Goal: Transaction & Acquisition: Purchase product/service

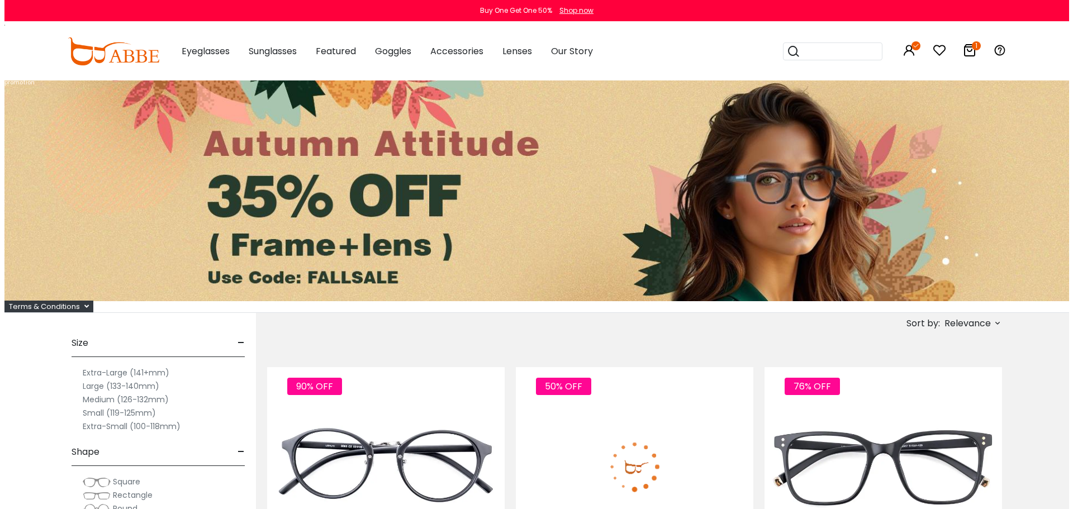
scroll to position [224, 0]
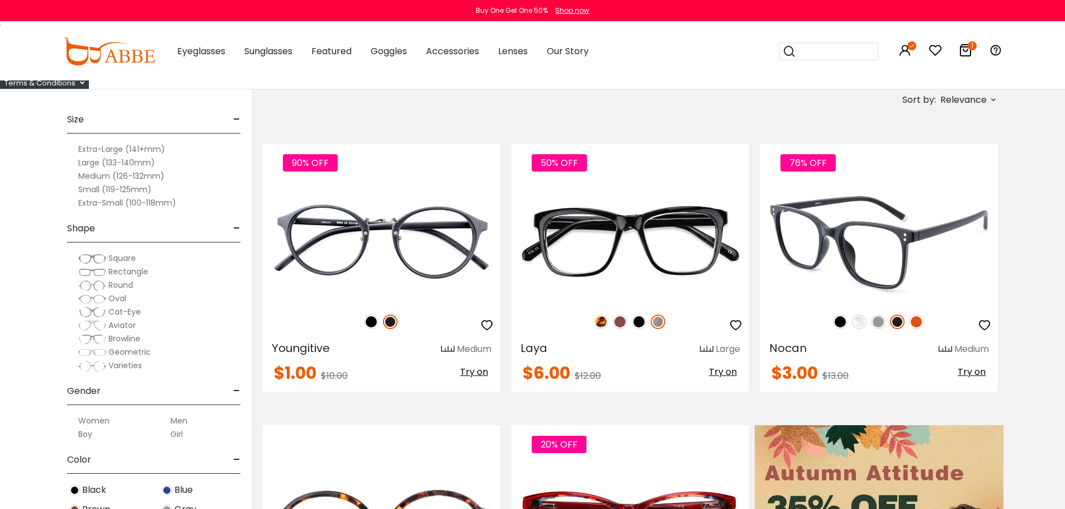
click at [915, 329] on img at bounding box center [916, 322] width 15 height 15
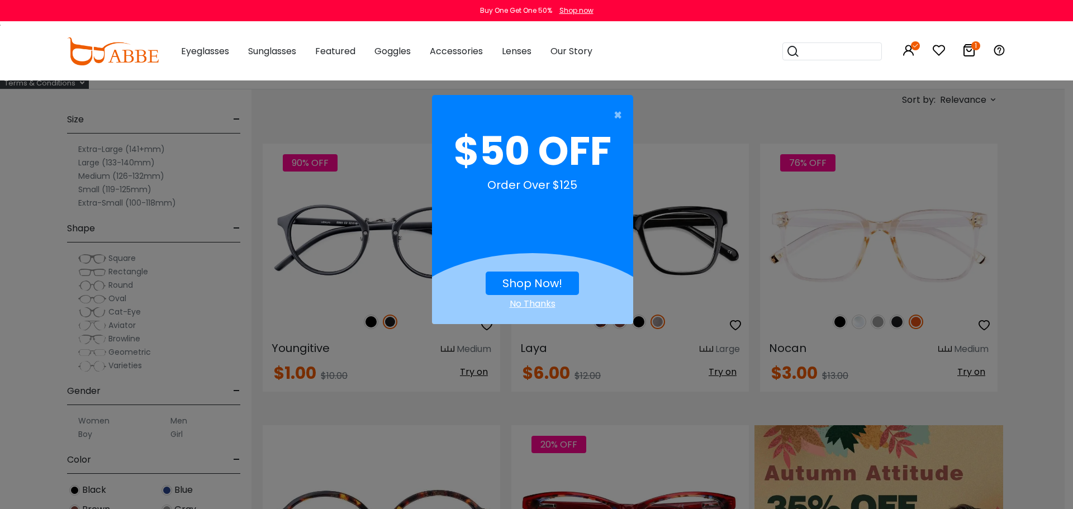
click at [513, 272] on button "Shop Now!" at bounding box center [532, 283] width 93 height 23
click at [553, 284] on link "Shop Now!" at bounding box center [533, 284] width 60 height 16
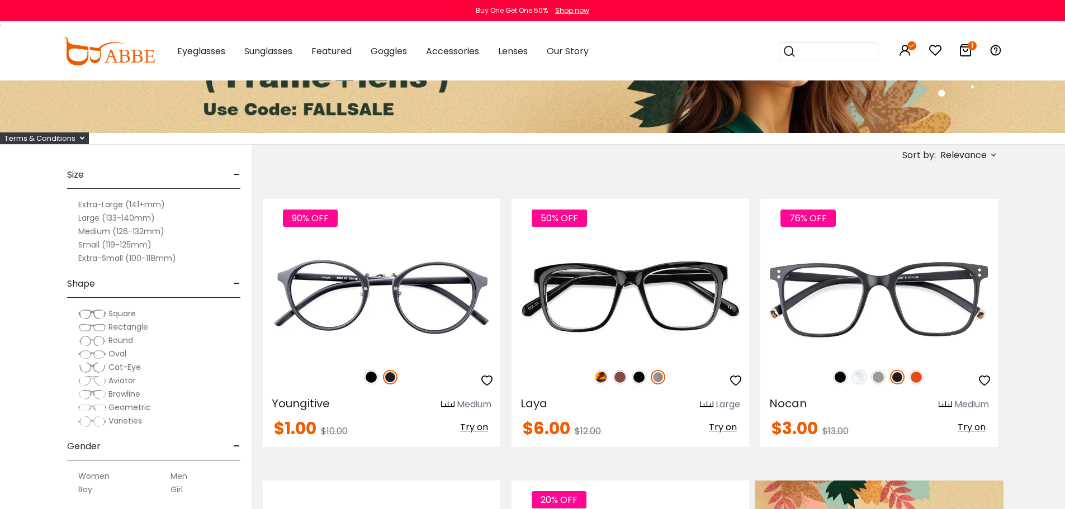
scroll to position [168, 0]
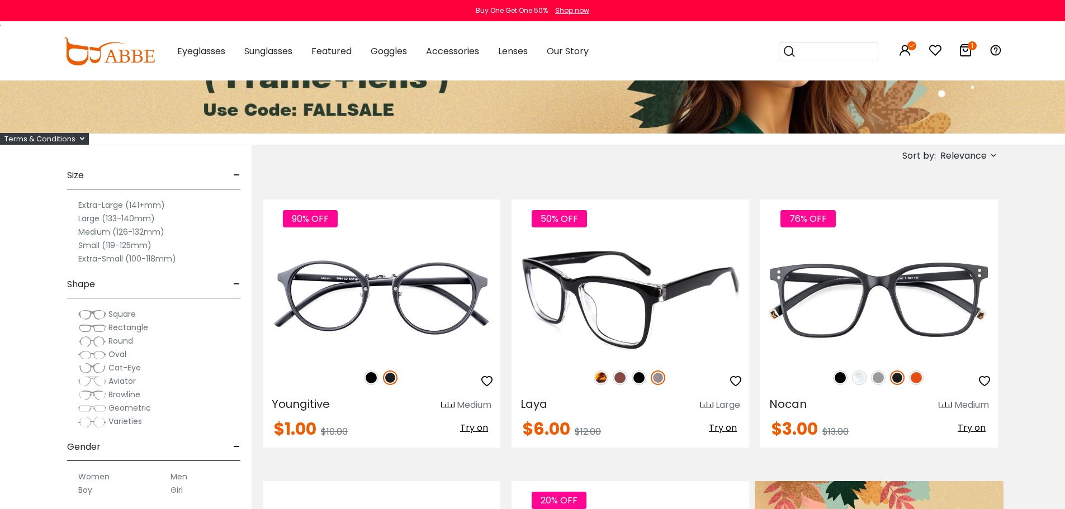
click at [619, 385] on img at bounding box center [620, 378] width 15 height 15
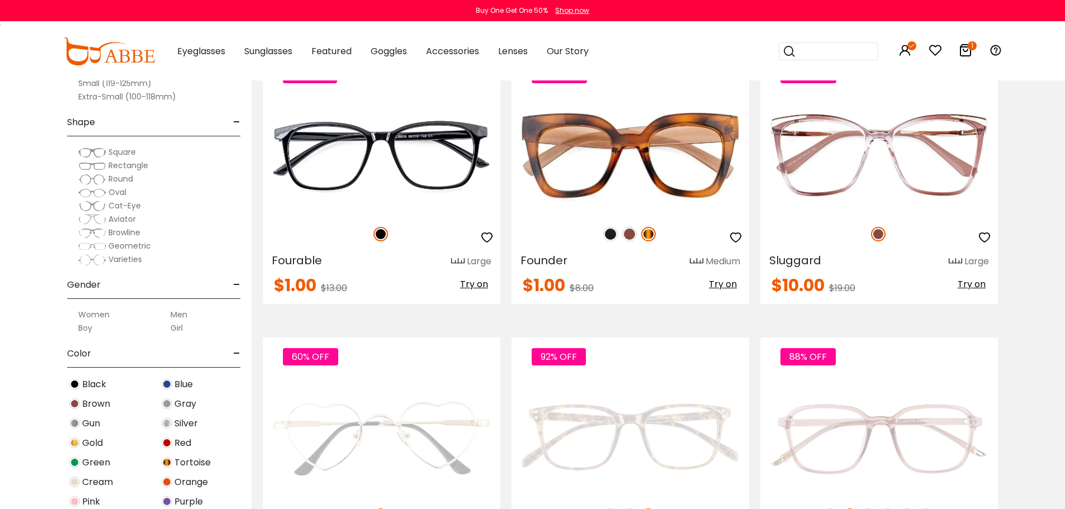
scroll to position [1789, 0]
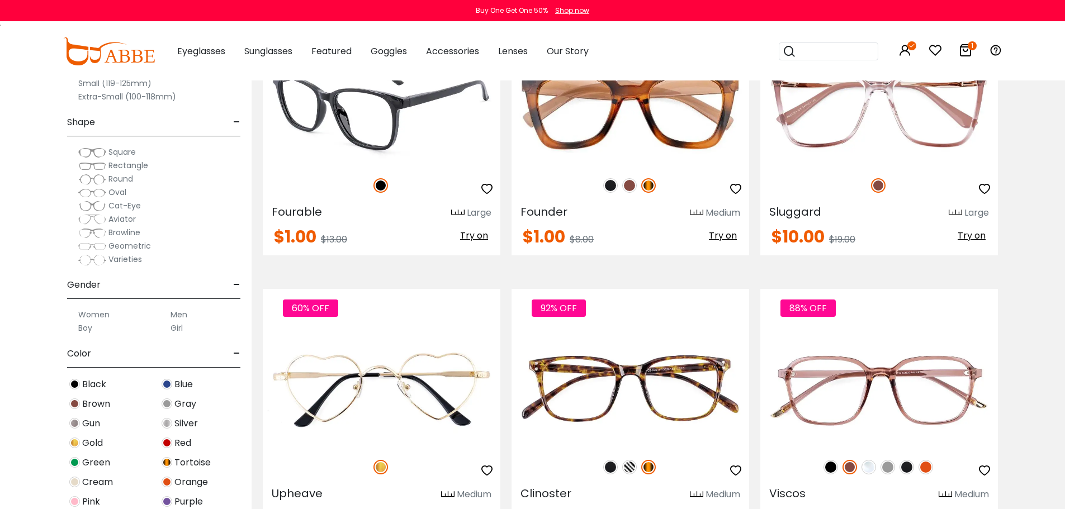
drag, startPoint x: 330, startPoint y: 359, endPoint x: 334, endPoint y: 363, distance: 5.9
drag, startPoint x: 334, startPoint y: 363, endPoint x: 303, endPoint y: 363, distance: 31.3
click at [303, 220] on span "Fourable" at bounding box center [297, 212] width 50 height 16
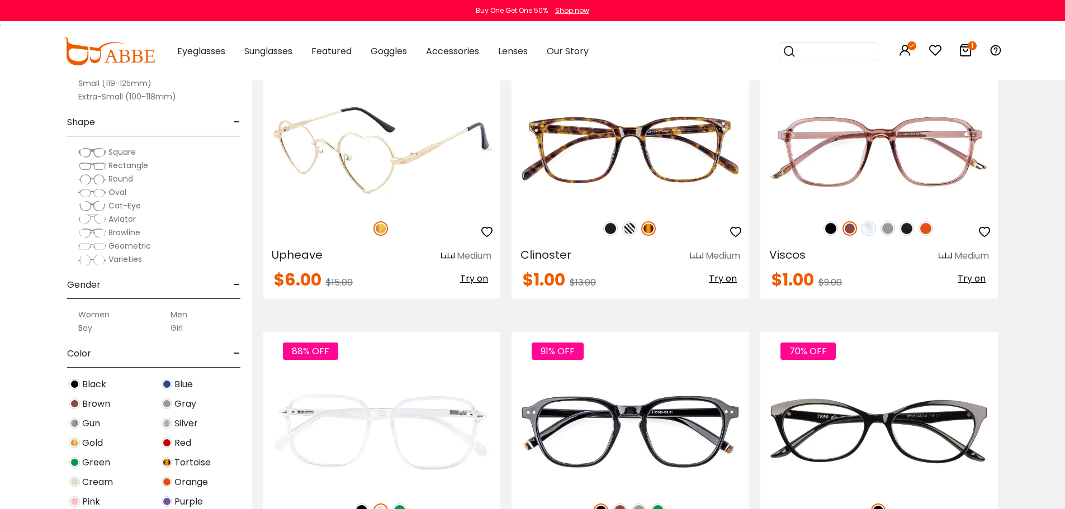
scroll to position [2124, 0]
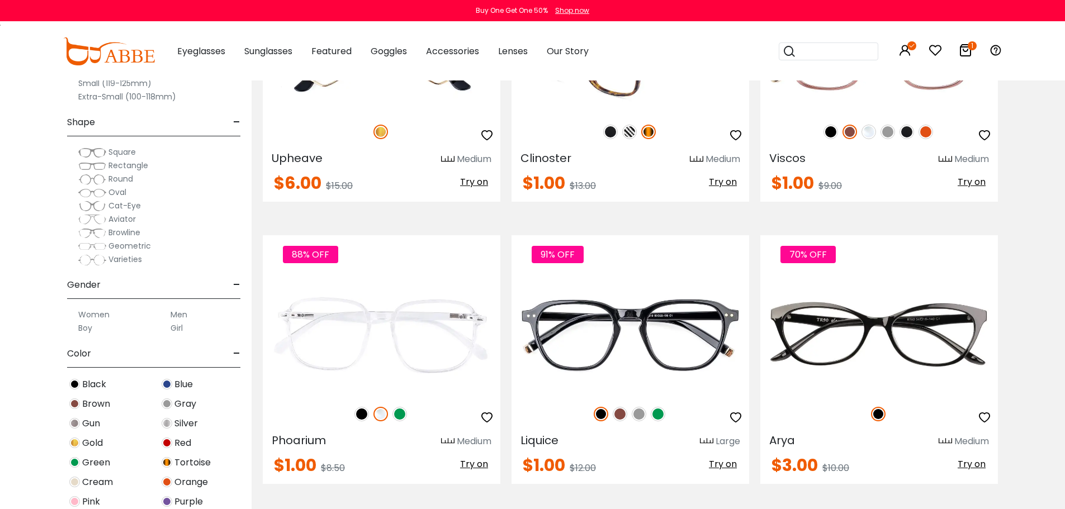
click at [631, 139] on img at bounding box center [629, 132] width 15 height 15
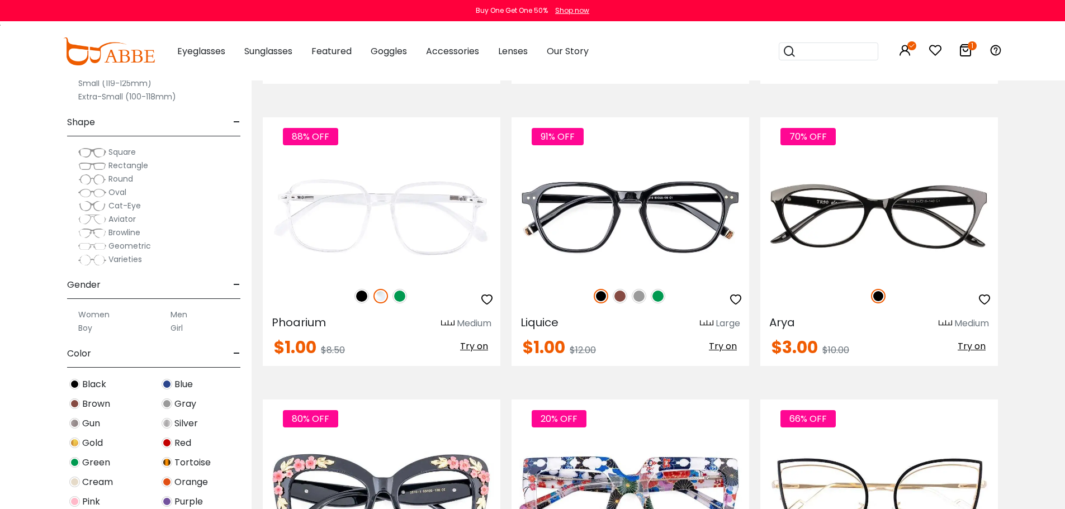
scroll to position [2348, 0]
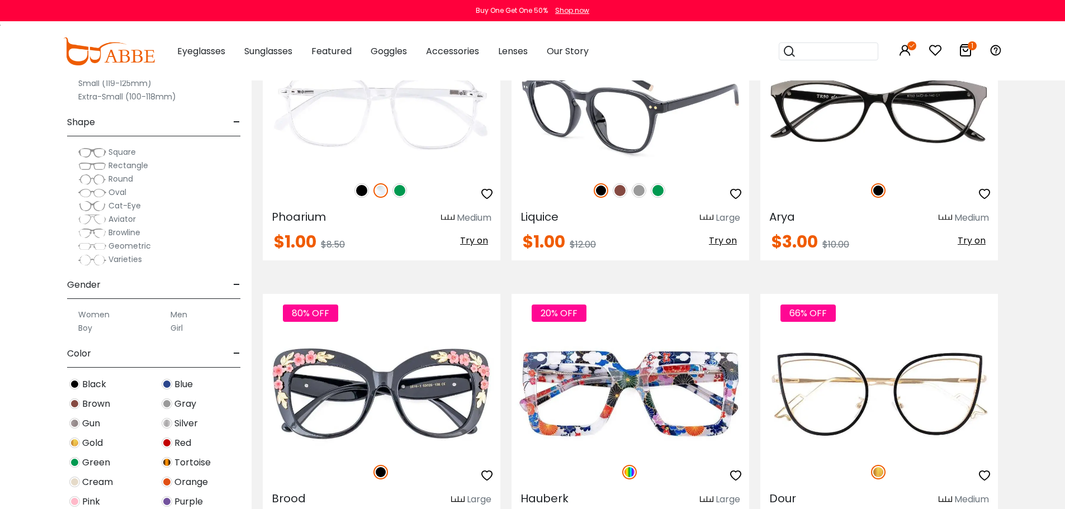
click at [659, 198] on img at bounding box center [658, 190] width 15 height 15
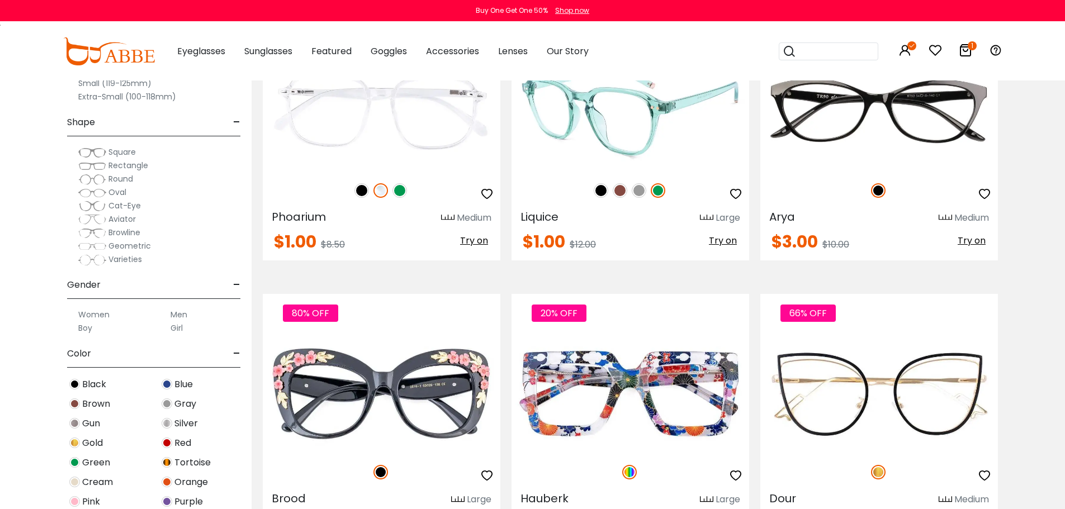
click at [600, 171] on img at bounding box center [631, 111] width 238 height 119
